Goal: Task Accomplishment & Management: Use online tool/utility

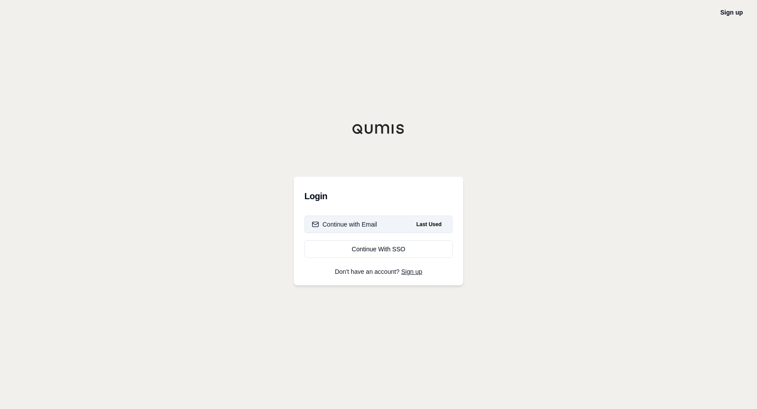
click at [382, 221] on button "Continue with Email Last Used" at bounding box center [378, 224] width 148 height 18
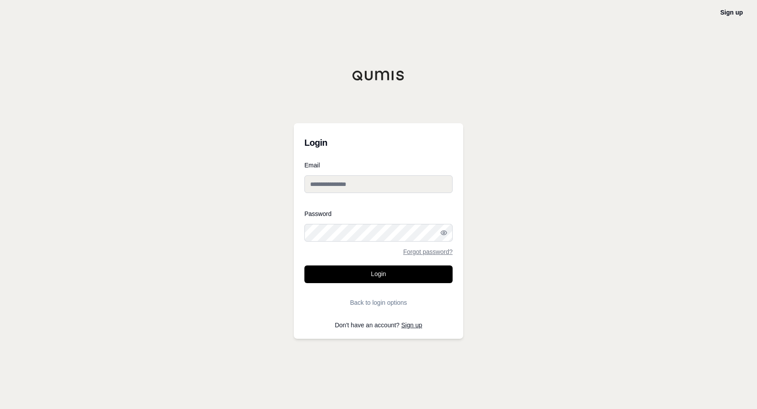
type input "**********"
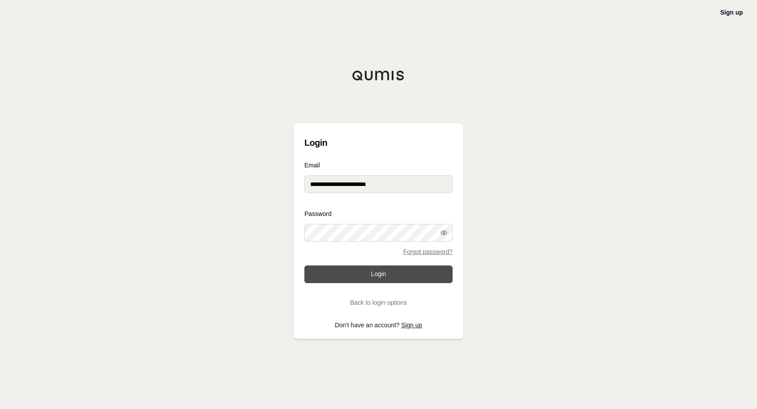
click at [368, 269] on button "Login" at bounding box center [378, 274] width 148 height 18
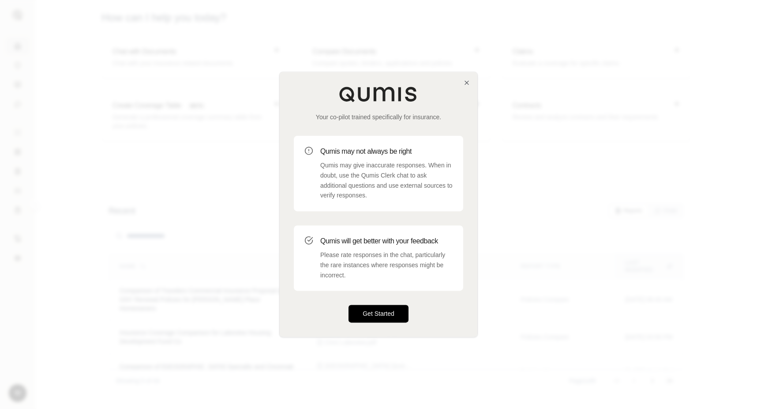
click at [368, 311] on button "Get Started" at bounding box center [379, 314] width 60 height 18
